Goal: Task Accomplishment & Management: Use online tool/utility

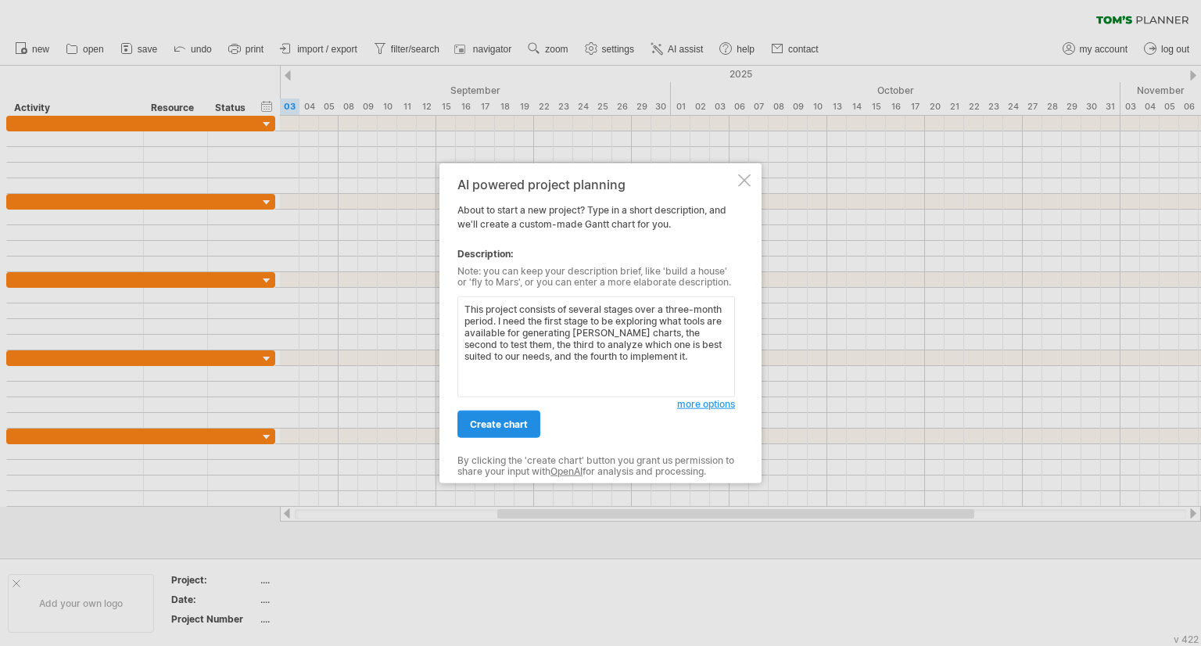
type textarea "This project consists of several stages over a three-month period. I need the f…"
click at [513, 428] on span "create chart" at bounding box center [499, 424] width 58 height 12
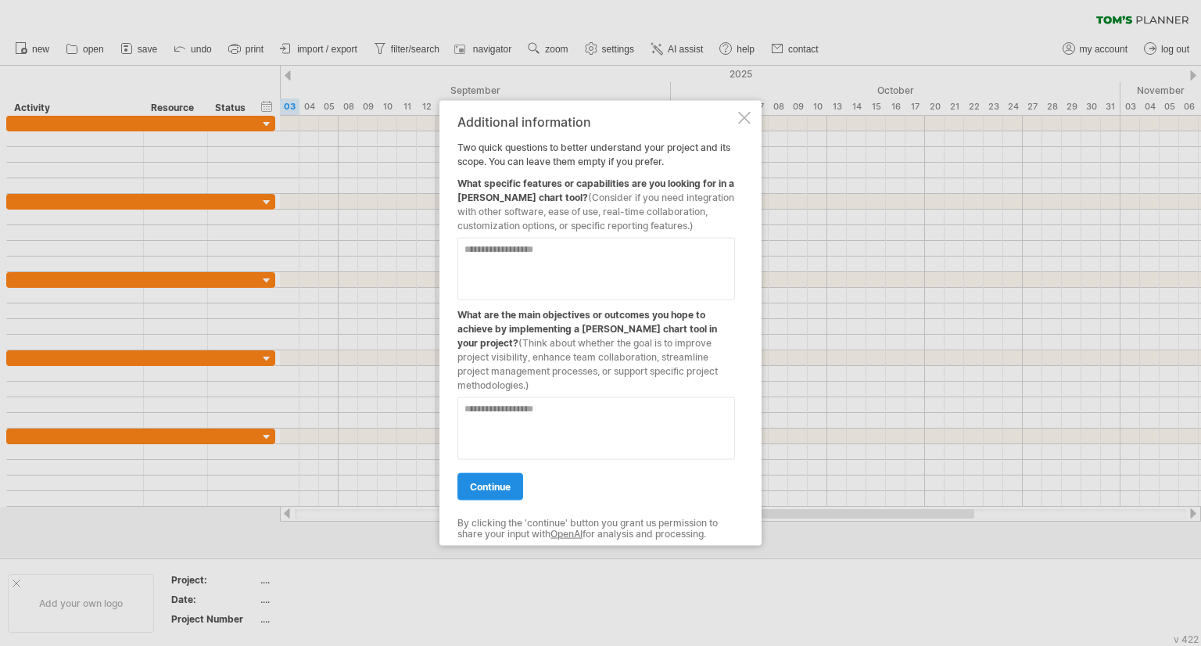
click at [489, 481] on span "continue" at bounding box center [490, 487] width 41 height 12
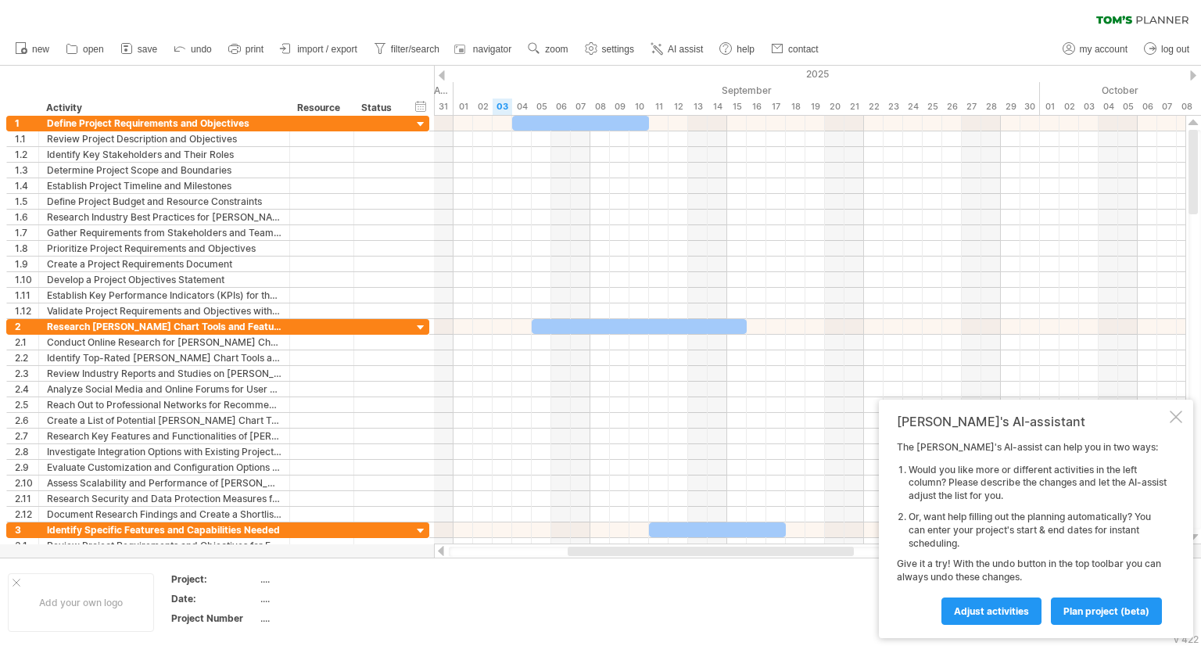
drag, startPoint x: 690, startPoint y: 554, endPoint x: 550, endPoint y: 551, distance: 140.0
click at [565, 557] on div "Trying to reach [DOMAIN_NAME] Connected again... 0% clear filter new 1" at bounding box center [600, 323] width 1201 height 646
drag, startPoint x: 636, startPoint y: 550, endPoint x: 883, endPoint y: 523, distance: 249.3
click at [733, 549] on div at bounding box center [786, 550] width 286 height 9
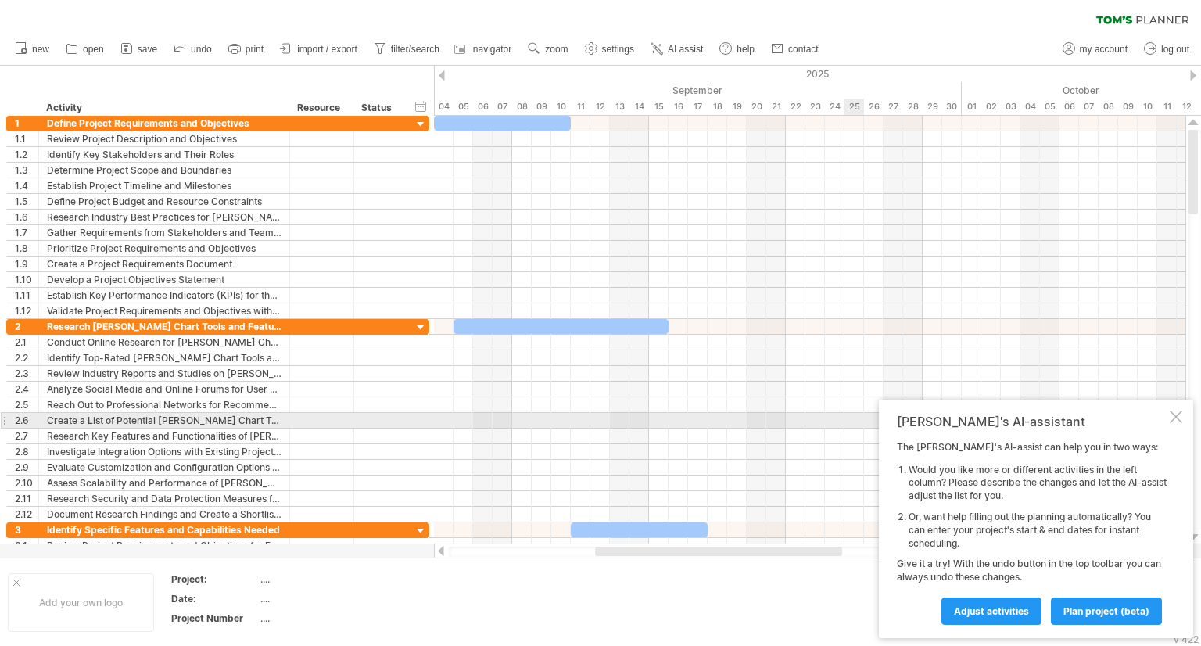
click at [1173, 423] on div "[PERSON_NAME]'s AI-assistant The [PERSON_NAME]'s AI-assist can help you in two …" at bounding box center [1036, 519] width 314 height 238
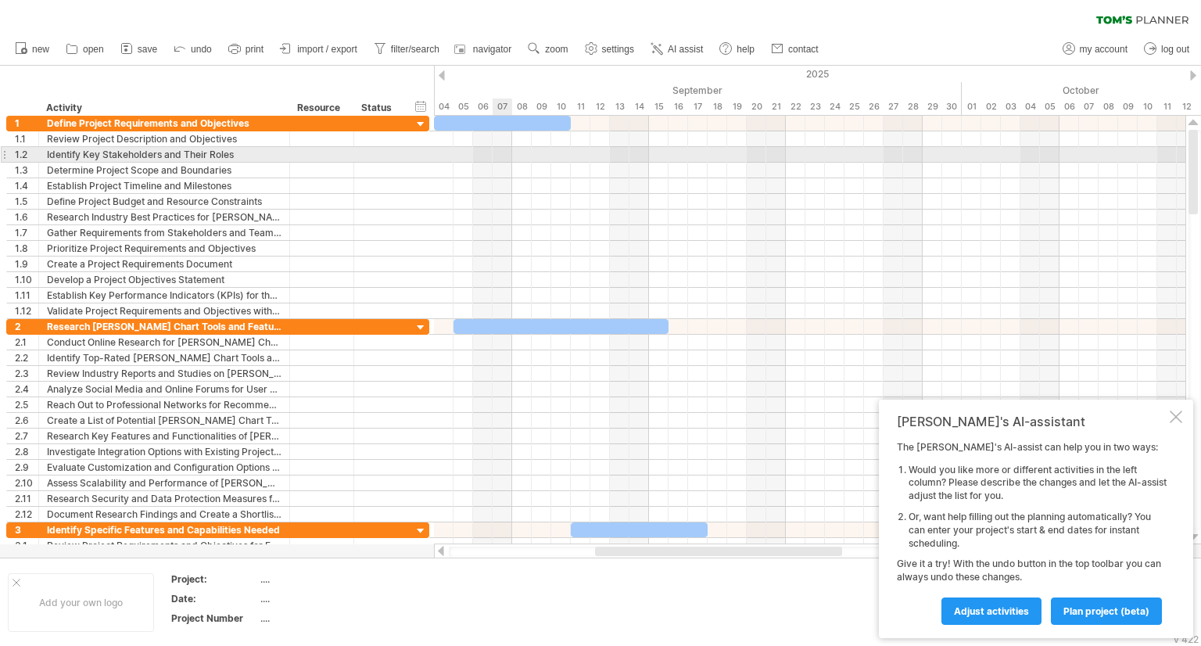
click at [505, 156] on div at bounding box center [809, 155] width 751 height 16
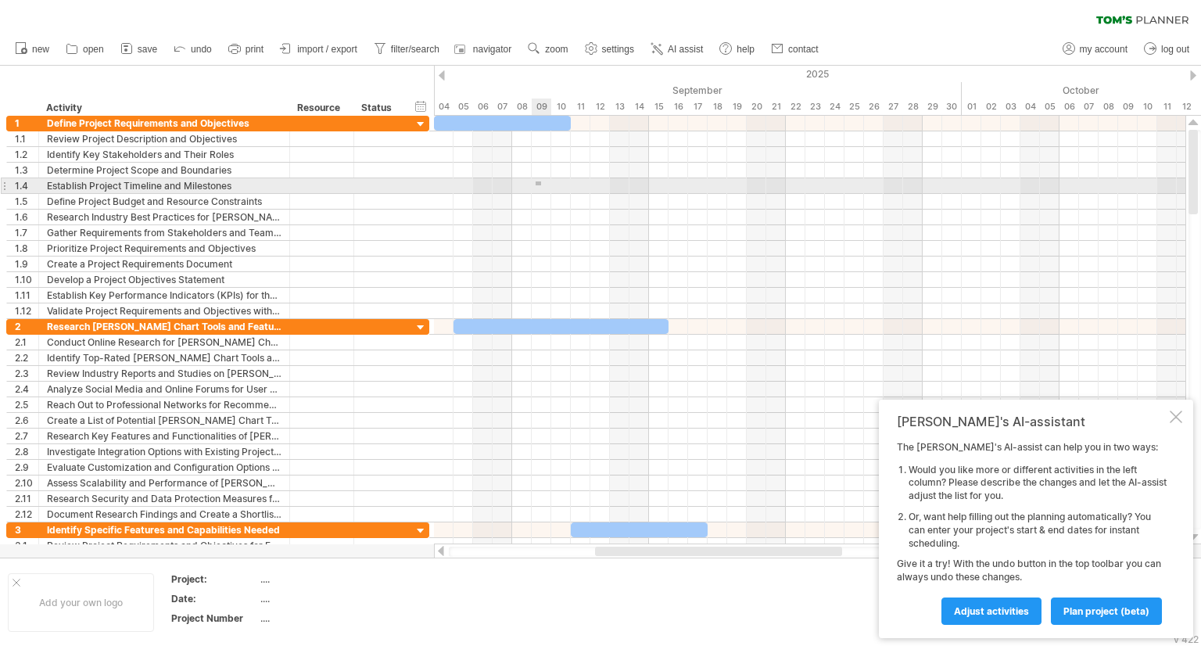
drag, startPoint x: 536, startPoint y: 181, endPoint x: 552, endPoint y: 195, distance: 21.6
click at [547, 190] on div at bounding box center [809, 186] width 751 height 16
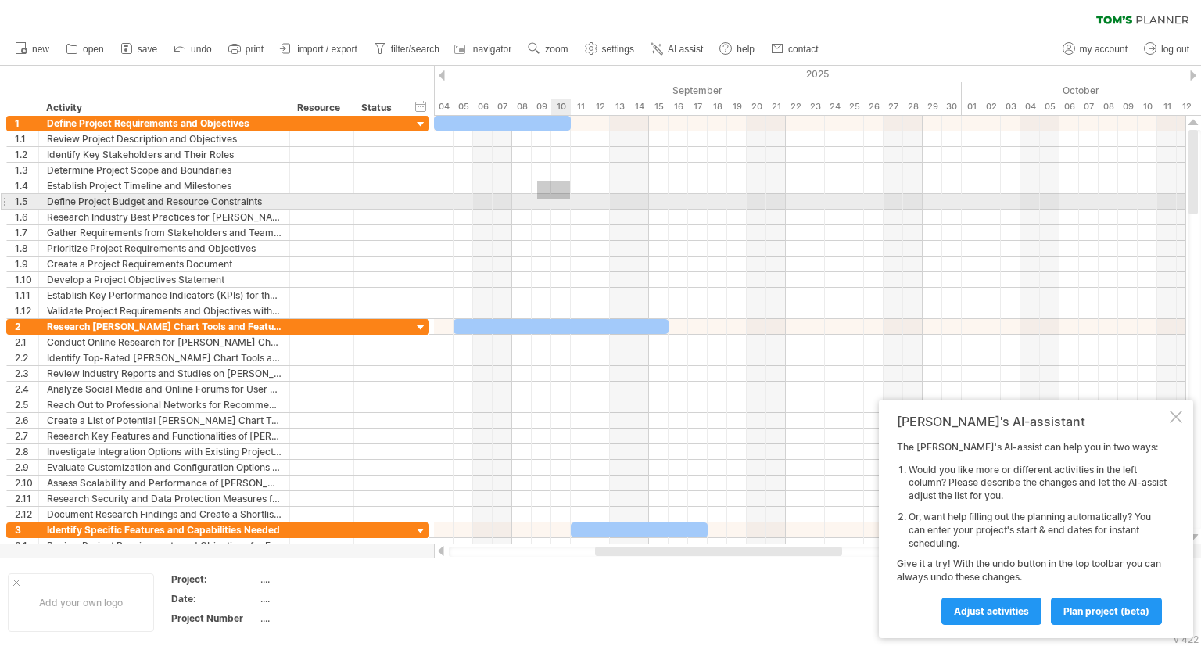
drag, startPoint x: 537, startPoint y: 181, endPoint x: 572, endPoint y: 204, distance: 42.3
click at [571, 201] on div at bounding box center [809, 217] width 751 height 203
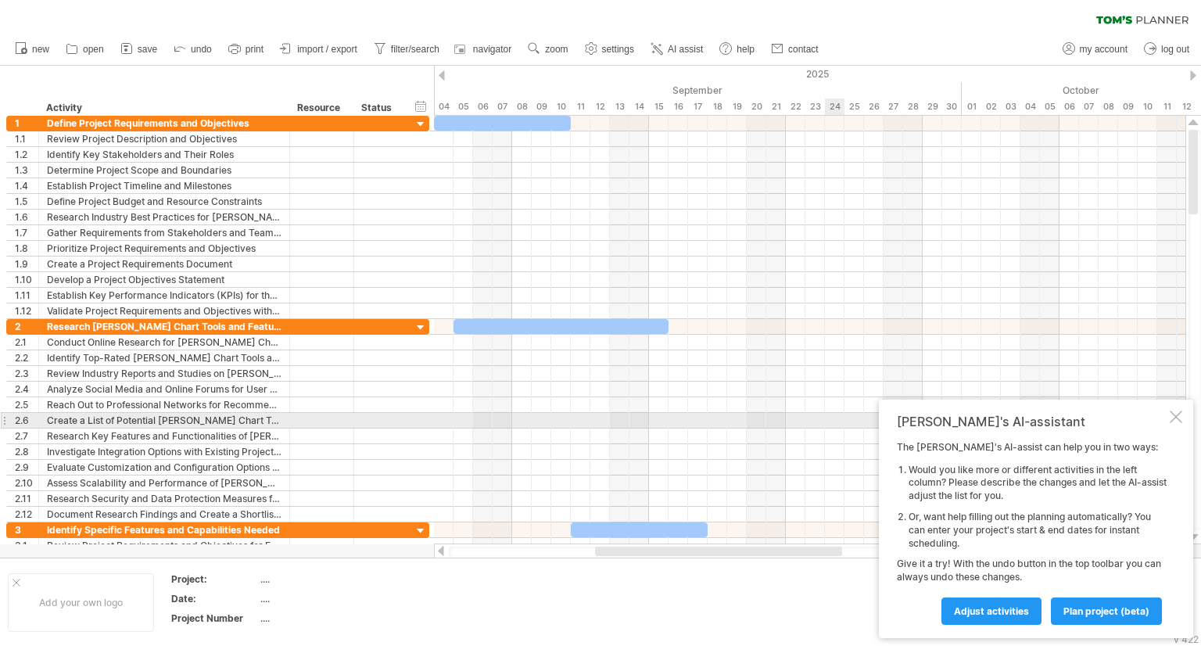
click at [1178, 417] on div at bounding box center [1176, 416] width 13 height 13
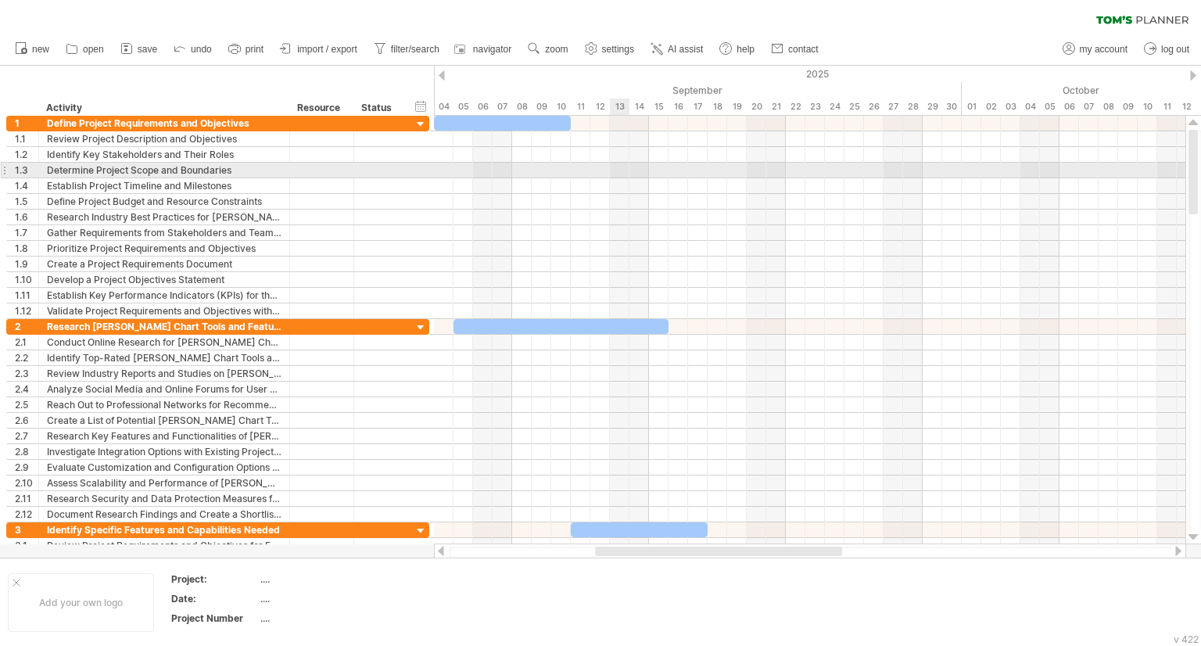
click at [624, 163] on div at bounding box center [809, 171] width 751 height 16
click at [590, 168] on div at bounding box center [809, 171] width 751 height 16
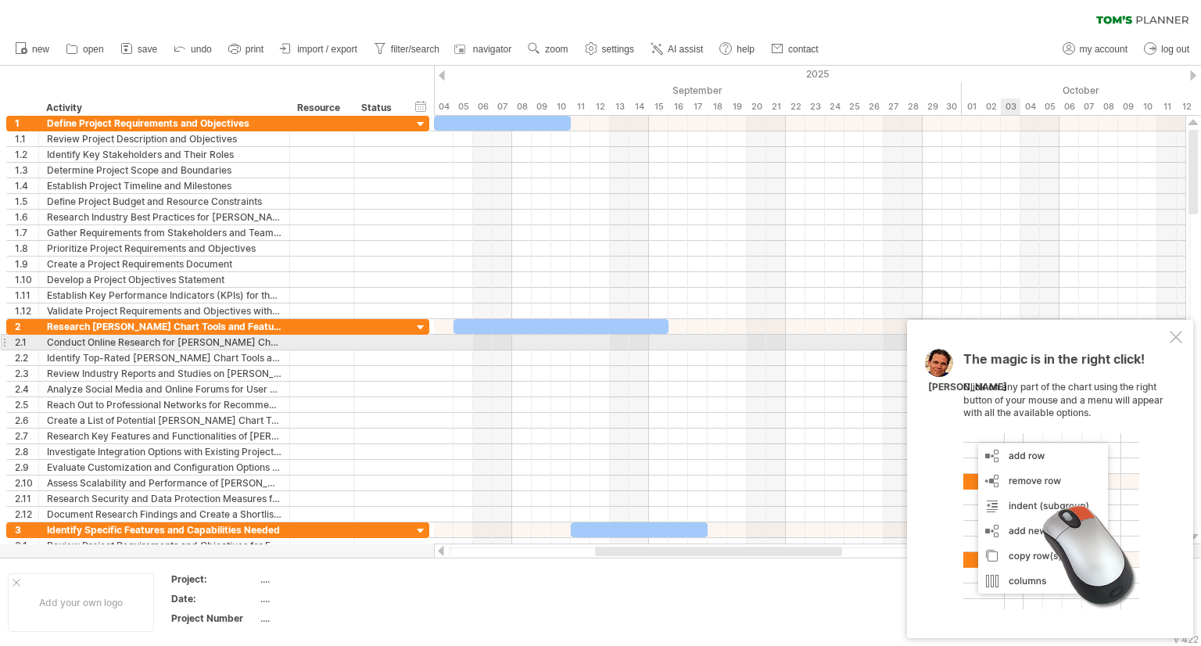
click at [1170, 338] on div at bounding box center [1176, 337] width 13 height 13
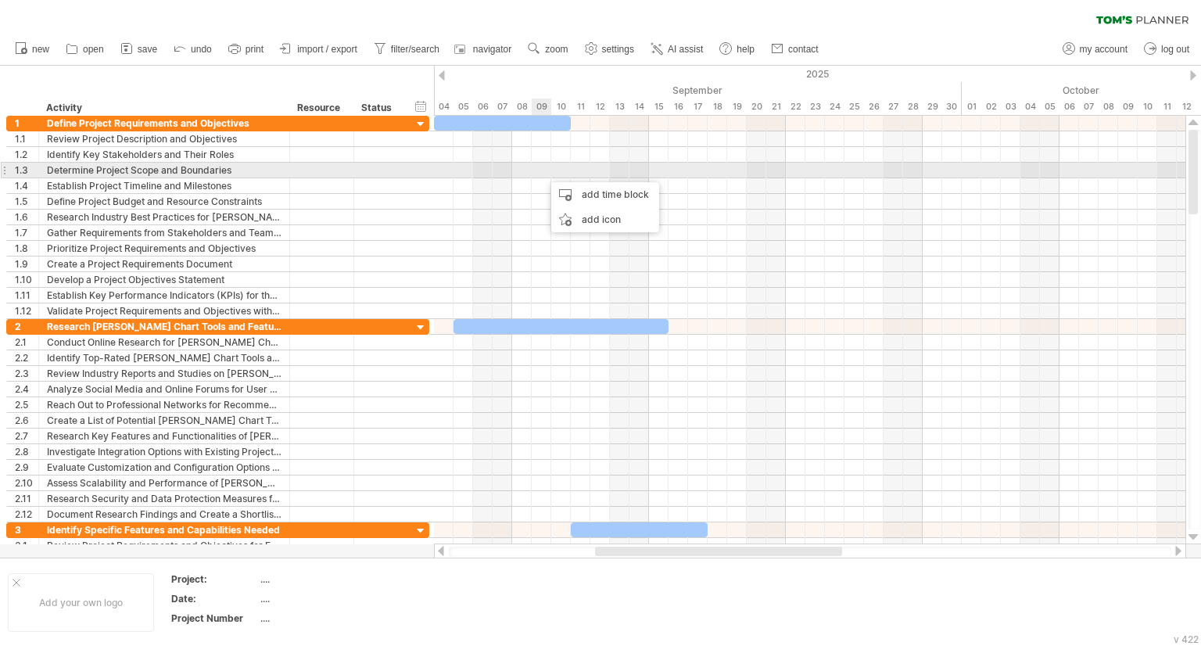
click at [522, 180] on div at bounding box center [809, 186] width 751 height 16
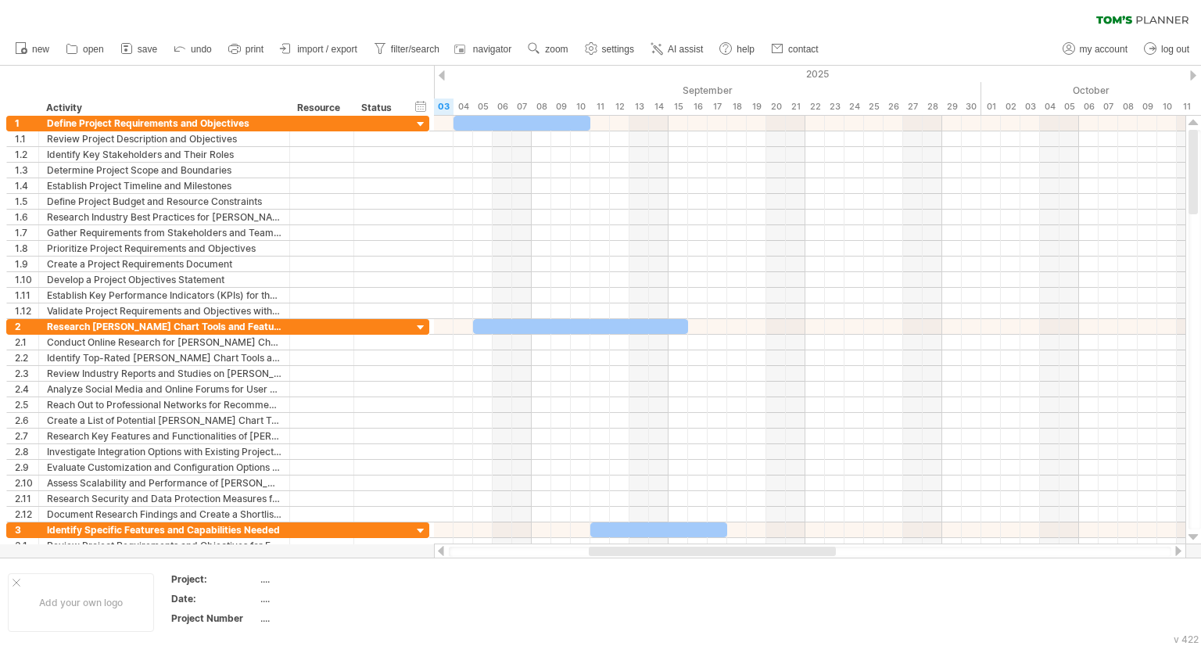
click at [629, 547] on div at bounding box center [712, 550] width 247 height 9
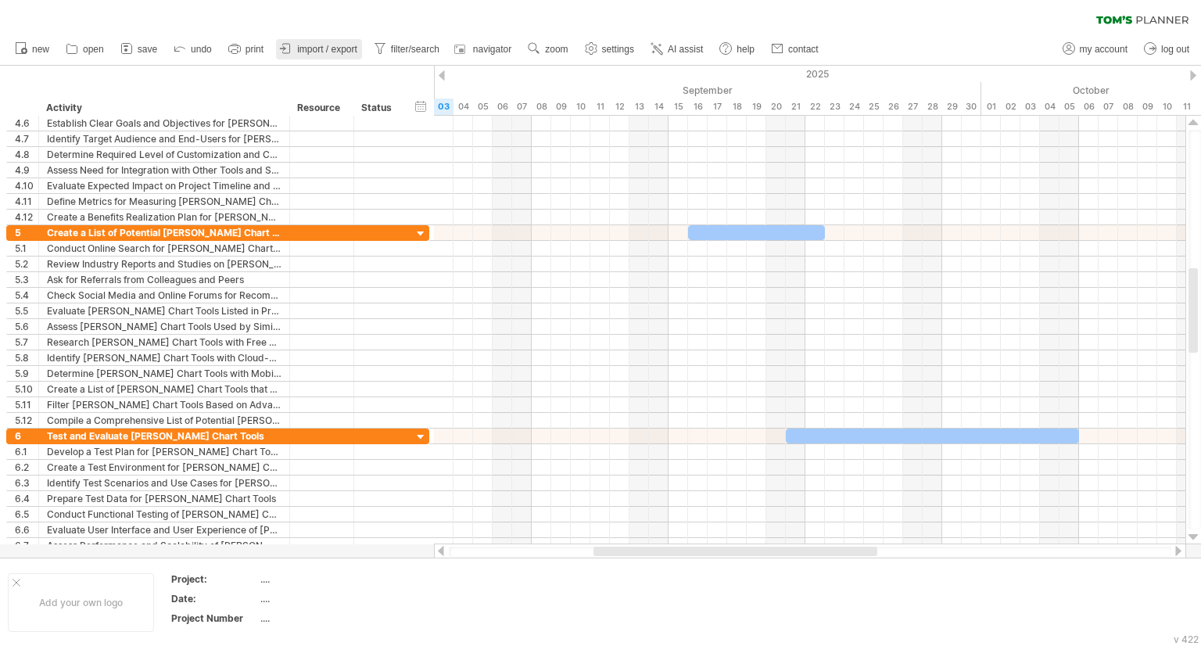
click at [328, 48] on span "import / export" at bounding box center [327, 49] width 60 height 11
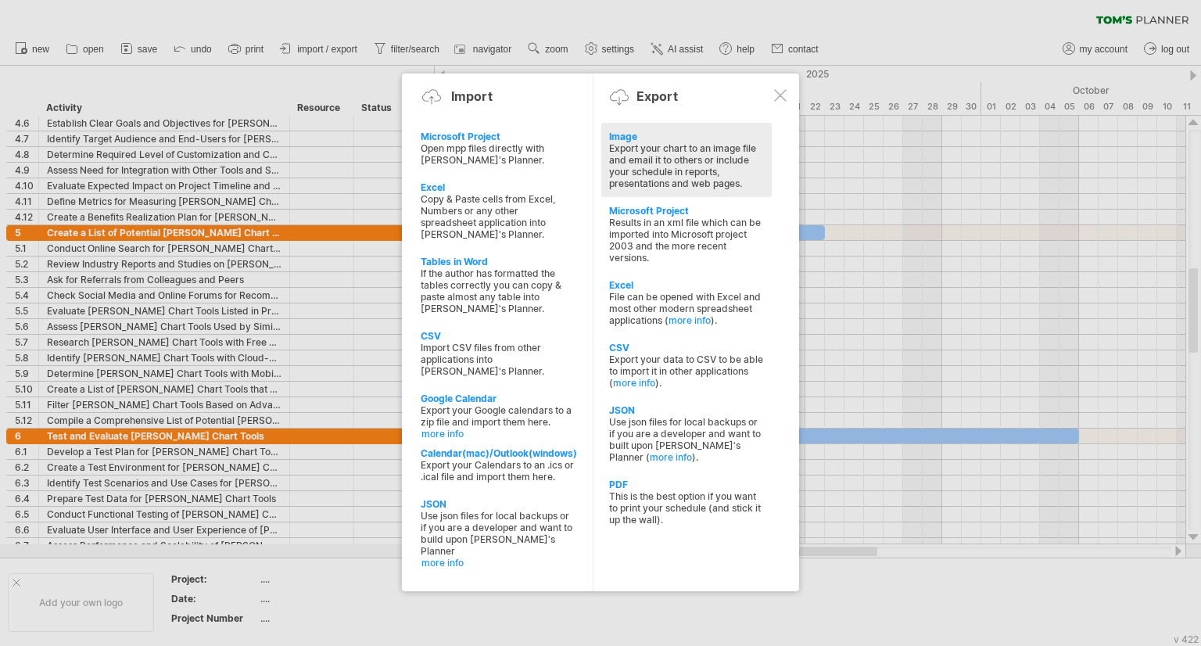
click at [678, 166] on div "Export your chart to an image file and email it to others or include your sched…" at bounding box center [686, 165] width 155 height 47
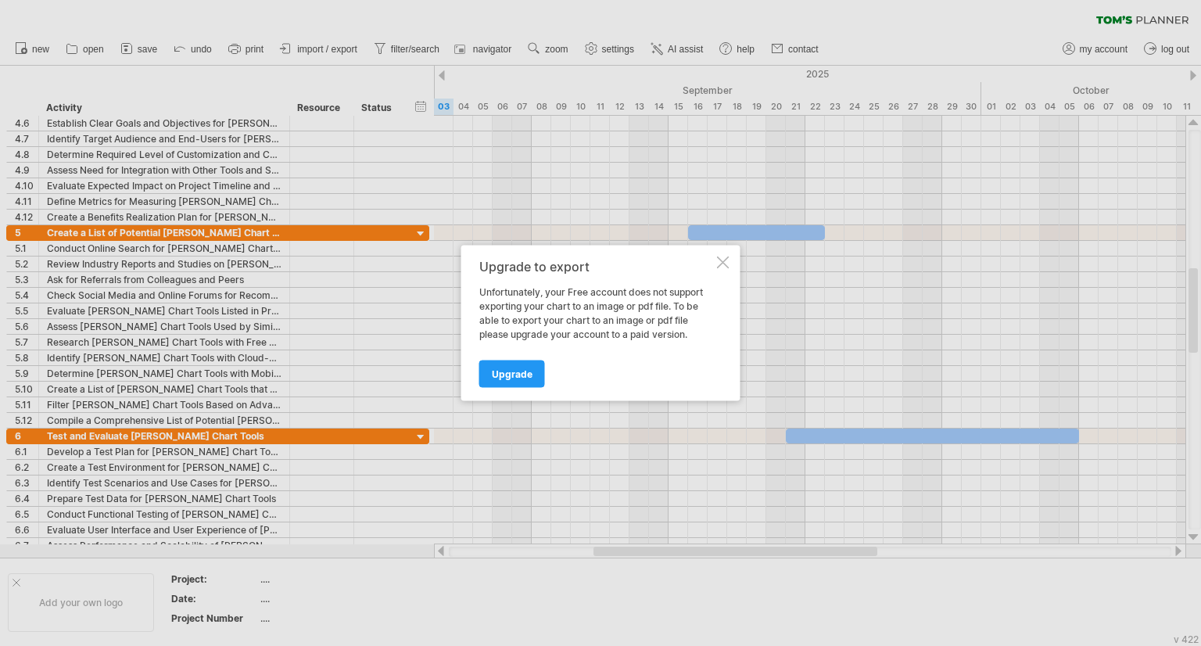
click at [719, 270] on div "Upgrade to export Unfortunately, your Free account does not support exporting y…" at bounding box center [600, 323] width 279 height 156
click at [724, 260] on div at bounding box center [723, 262] width 13 height 13
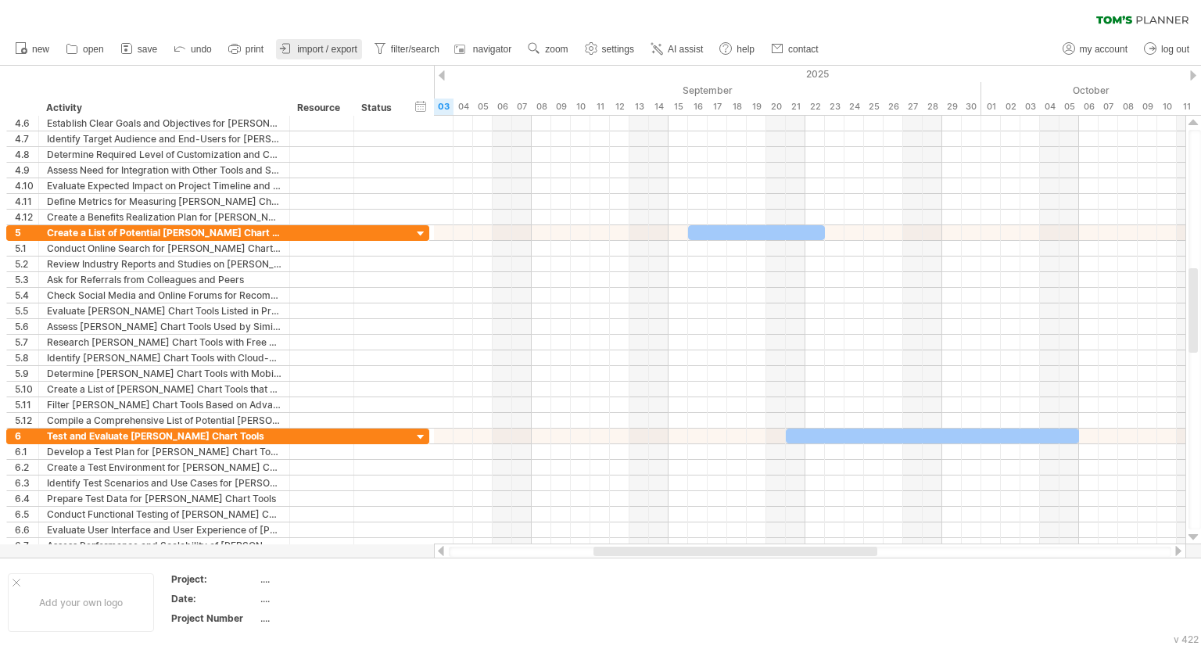
click at [325, 48] on span "import / export" at bounding box center [327, 49] width 60 height 11
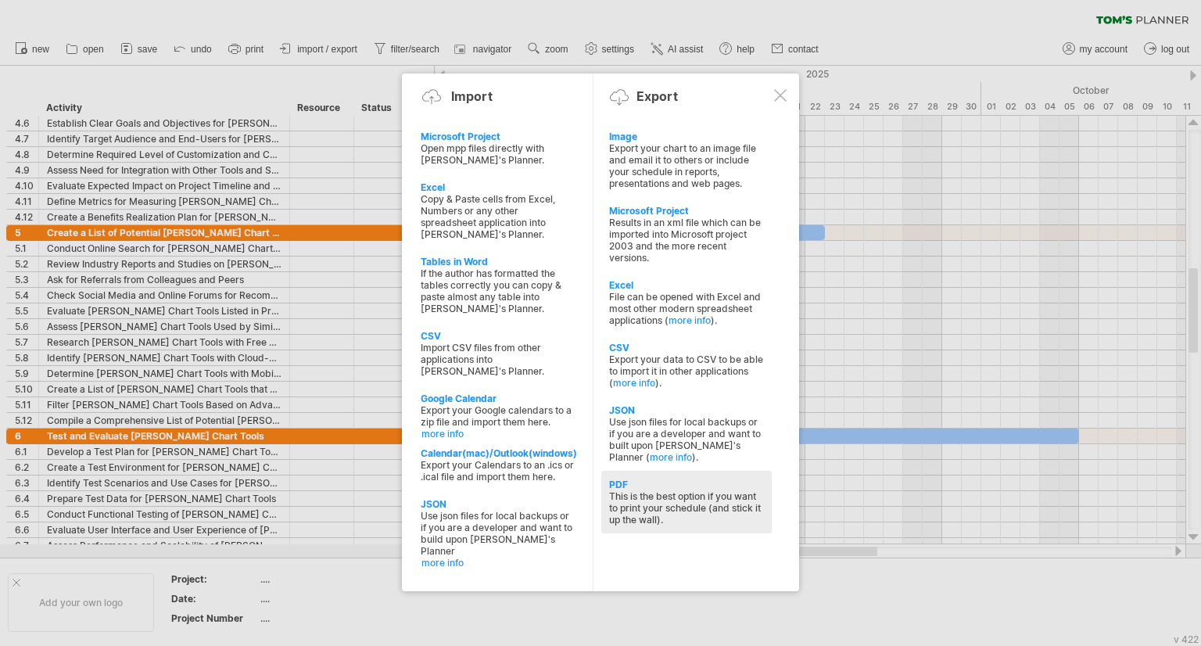
click at [653, 496] on div "This is the best option if you want to print your schedule (and stick it up the…" at bounding box center [686, 507] width 155 height 35
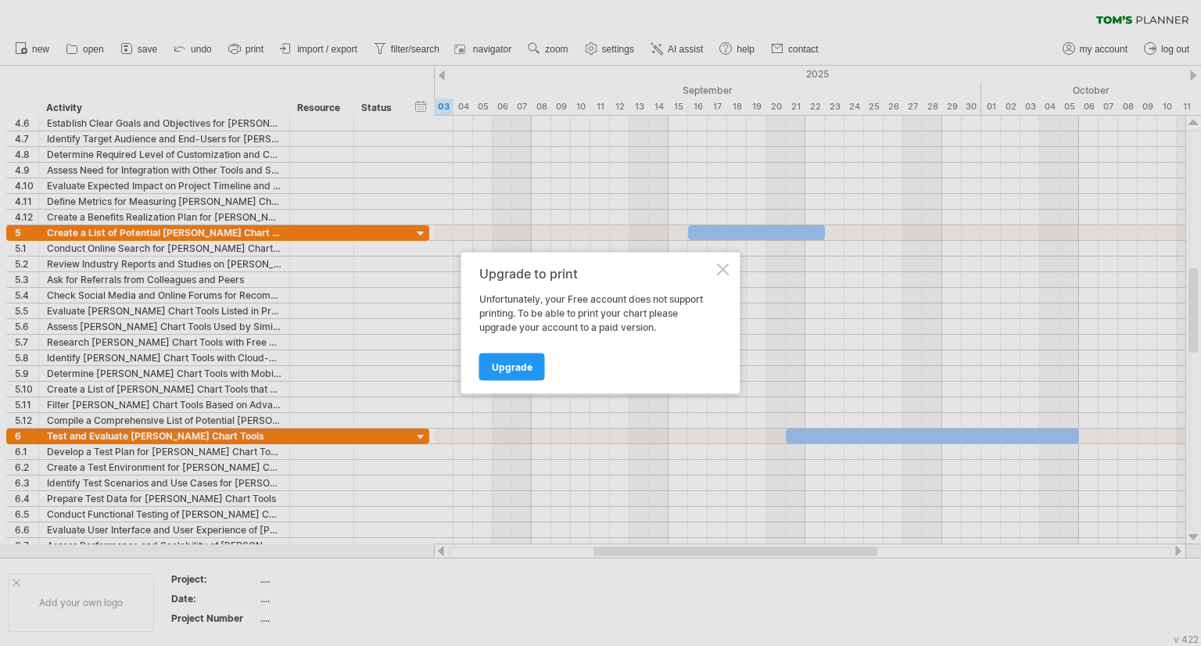
click at [725, 272] on div at bounding box center [723, 269] width 13 height 13
